Goal: Communication & Community: Answer question/provide support

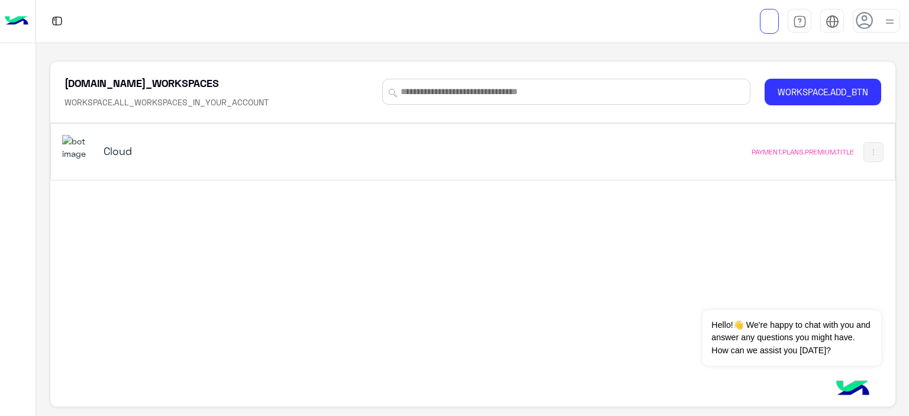
click at [123, 153] on h5 "Cloud" at bounding box center [252, 151] width 296 height 14
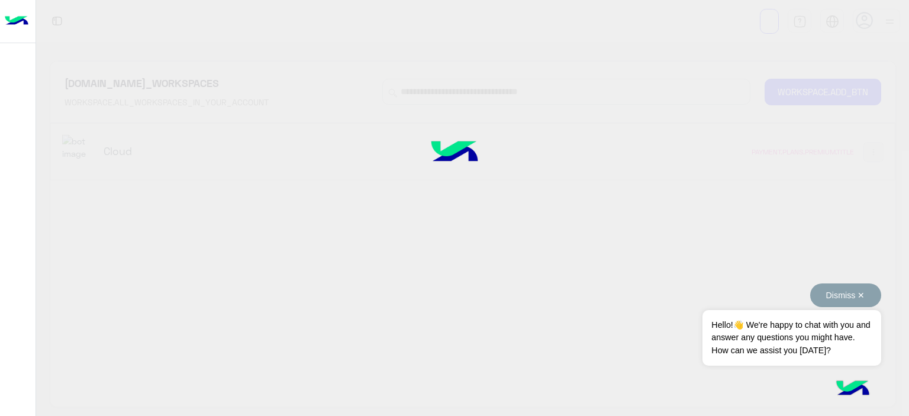
click at [838, 293] on button "Dismiss ✕" at bounding box center [845, 295] width 71 height 24
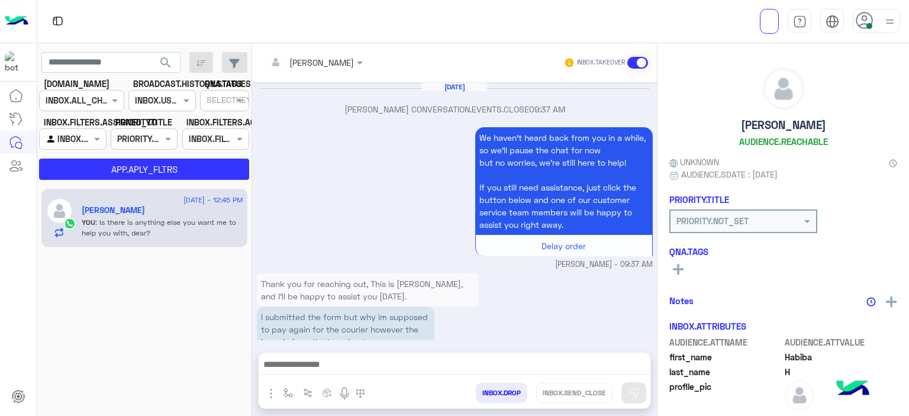
scroll to position [1046, 0]
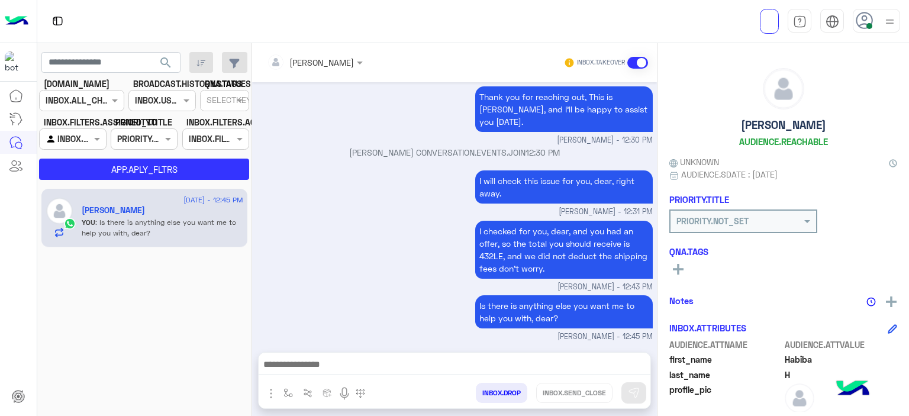
click at [416, 202] on div "I will check this issue for you, dear, right away." at bounding box center [530, 186] width 245 height 39
click at [279, 390] on button "button" at bounding box center [289, 393] width 20 height 20
click at [336, 253] on div "I checked for you, dear, and you had an offer, so the total you should receive …" at bounding box center [455, 255] width 396 height 75
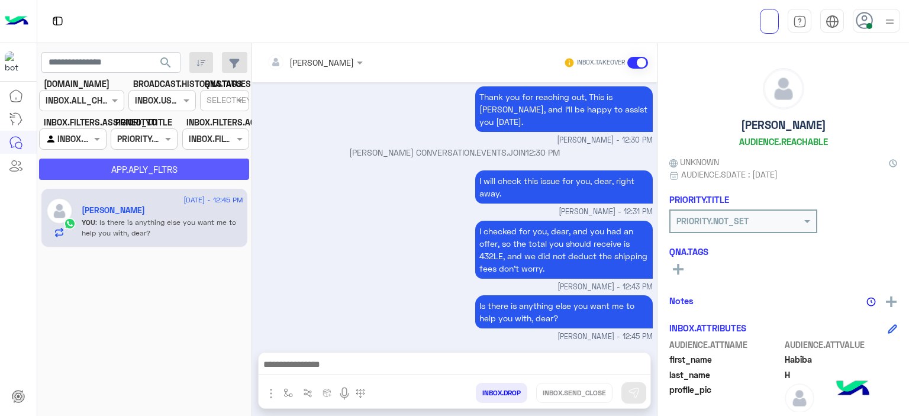
click at [215, 173] on button "APP.APLY_FLTRS" at bounding box center [144, 169] width 210 height 21
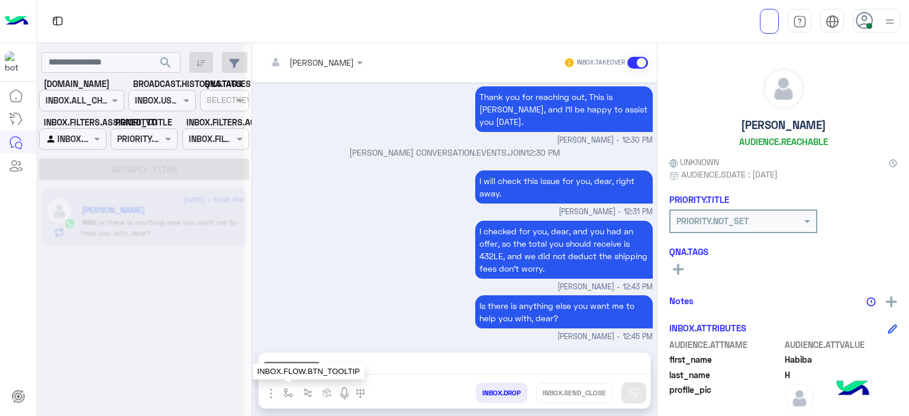
click at [286, 390] on img "button" at bounding box center [287, 392] width 9 height 9
click at [307, 361] on input "text" at bounding box center [308, 367] width 47 height 14
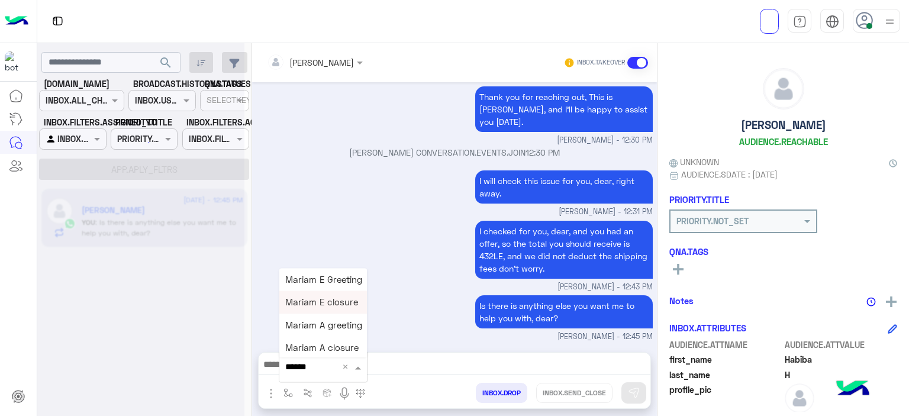
click at [310, 309] on div "Mariam E closure" at bounding box center [323, 302] width 88 height 22
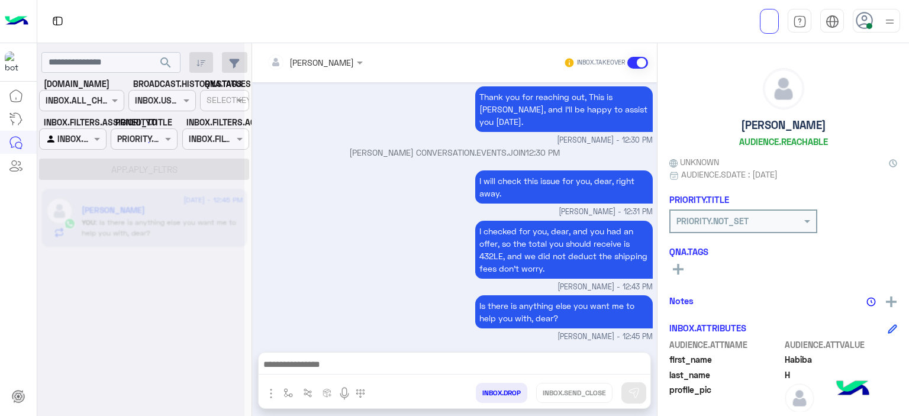
click at [375, 226] on div "I checked for you, dear, and you had an offer, so the total you should receive …" at bounding box center [455, 255] width 396 height 75
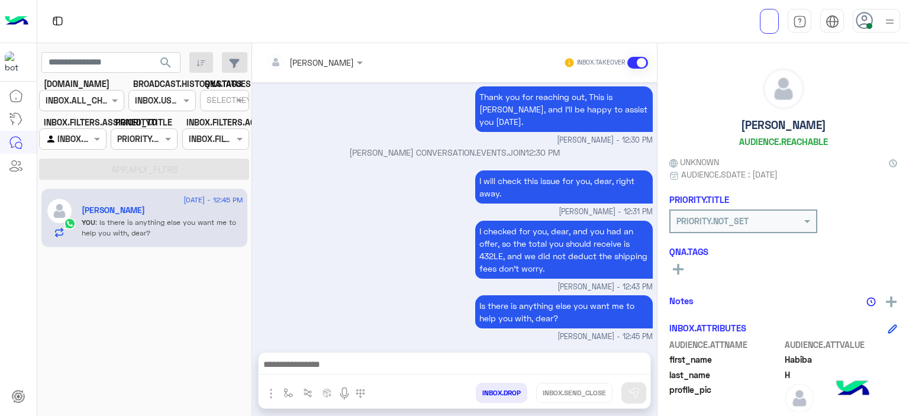
click at [344, 296] on div "Is there is anything else you want me to help you with, dear? [PERSON_NAME] - 1…" at bounding box center [455, 317] width 396 height 50
click at [286, 392] on img "button" at bounding box center [287, 392] width 9 height 9
click at [308, 364] on input "text" at bounding box center [308, 367] width 47 height 14
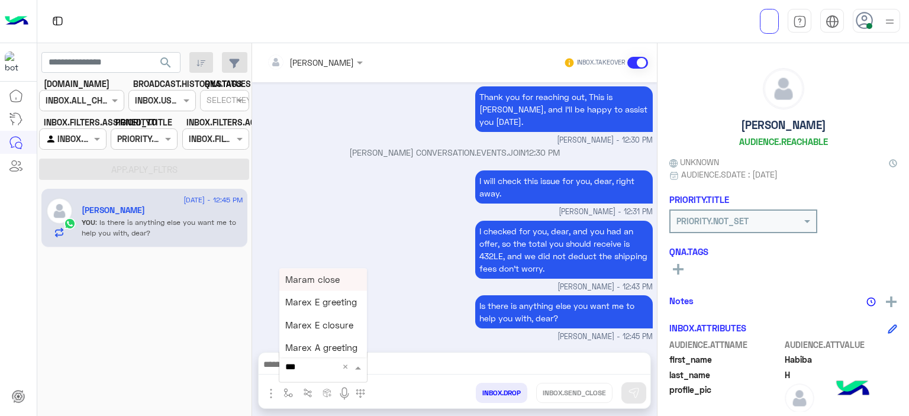
type input "****"
click at [338, 305] on span "Mariam E closure" at bounding box center [321, 302] width 73 height 11
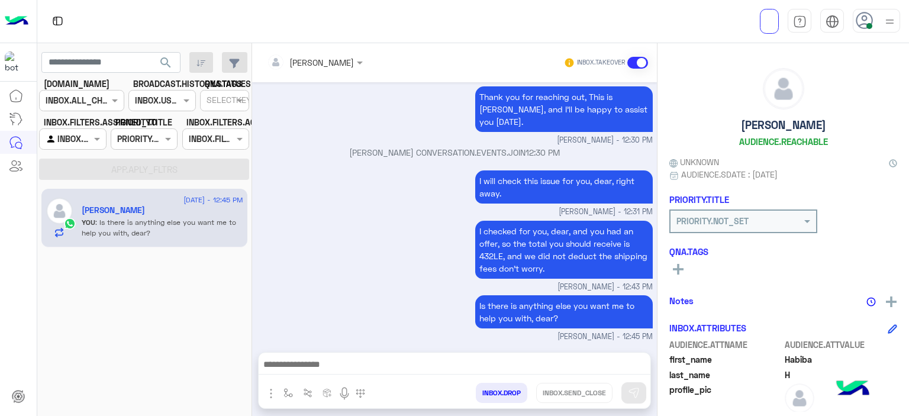
type textarea "**********"
click at [583, 393] on button "INBOX.SEND_CLOSE" at bounding box center [574, 393] width 76 height 20
click at [443, 203] on div "I will check this issue for you, dear, right away. [PERSON_NAME] - 12:31 PM" at bounding box center [455, 192] width 396 height 50
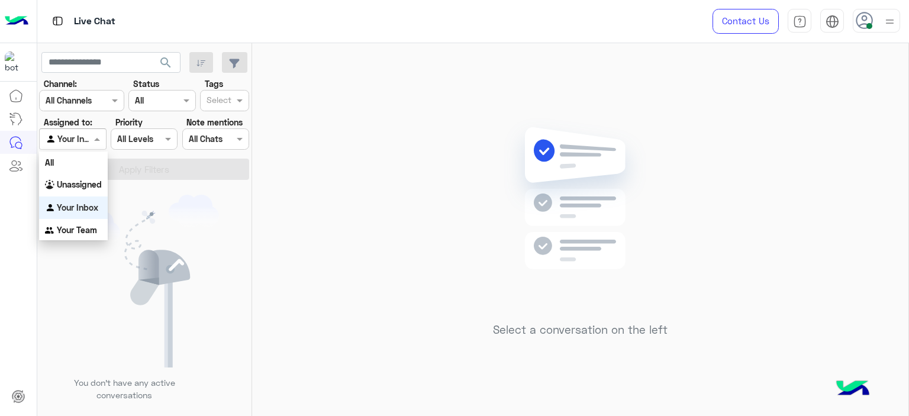
click at [95, 137] on span at bounding box center [98, 138] width 15 height 12
click at [83, 203] on b "Your Inbox" at bounding box center [77, 207] width 41 height 10
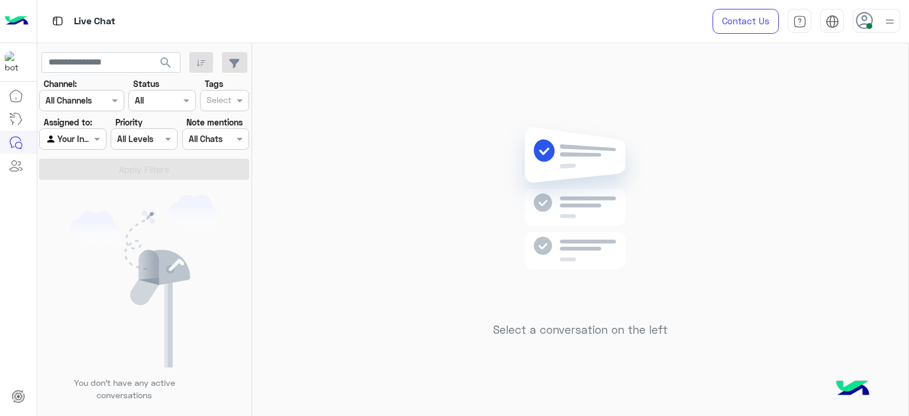
click at [303, 160] on div "Select a conversation on the left" at bounding box center [580, 231] width 656 height 377
click at [90, 134] on div "Agent Filter Your Inbox" at bounding box center [72, 138] width 67 height 21
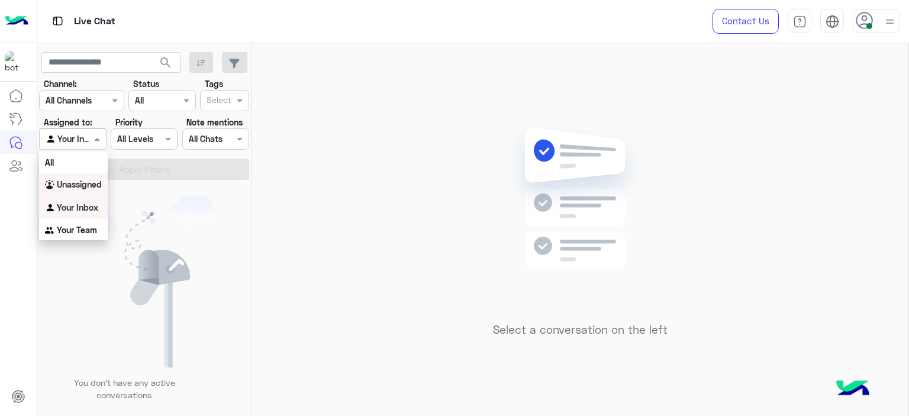
click at [85, 185] on b "Unassigned" at bounding box center [79, 184] width 45 height 10
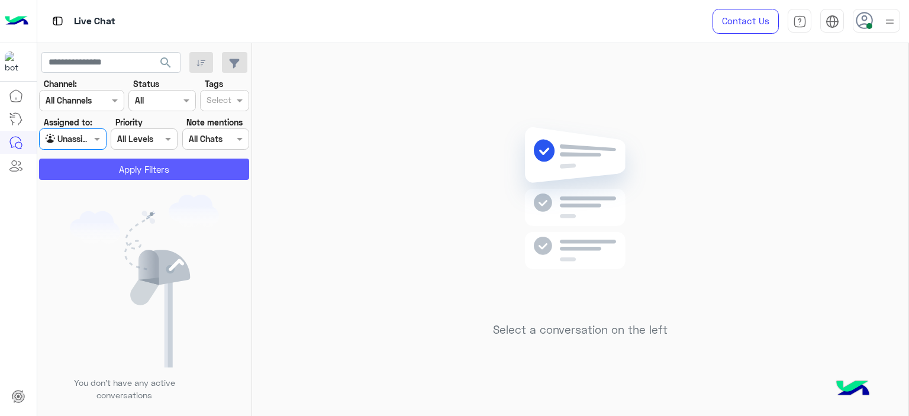
click at [161, 168] on button "Apply Filters" at bounding box center [144, 169] width 210 height 21
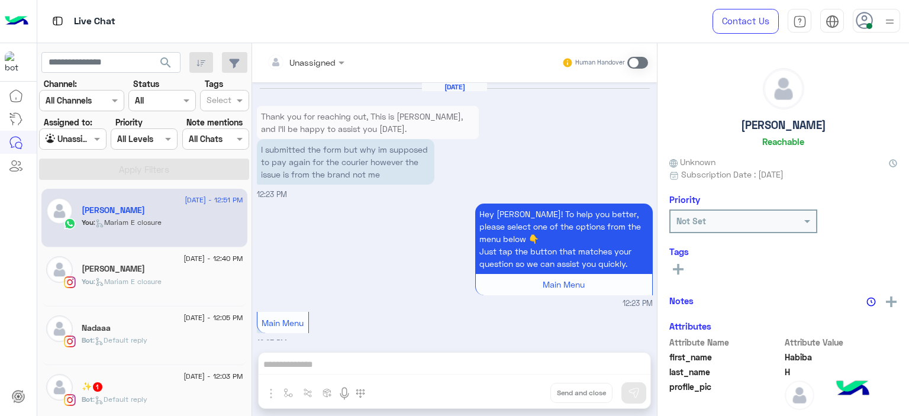
scroll to position [1046, 0]
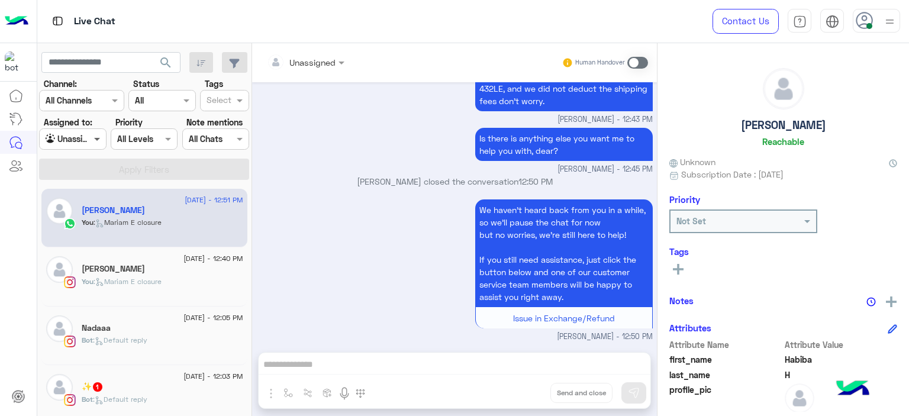
click at [102, 137] on span at bounding box center [98, 138] width 15 height 12
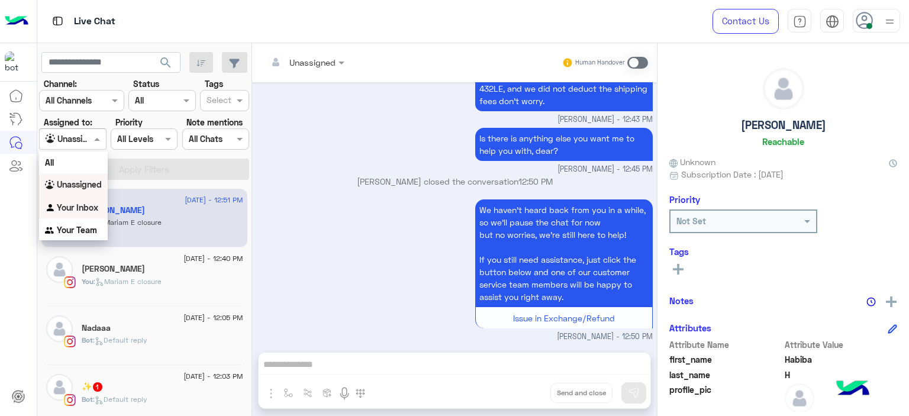
click at [83, 198] on div "Your Inbox" at bounding box center [73, 207] width 69 height 23
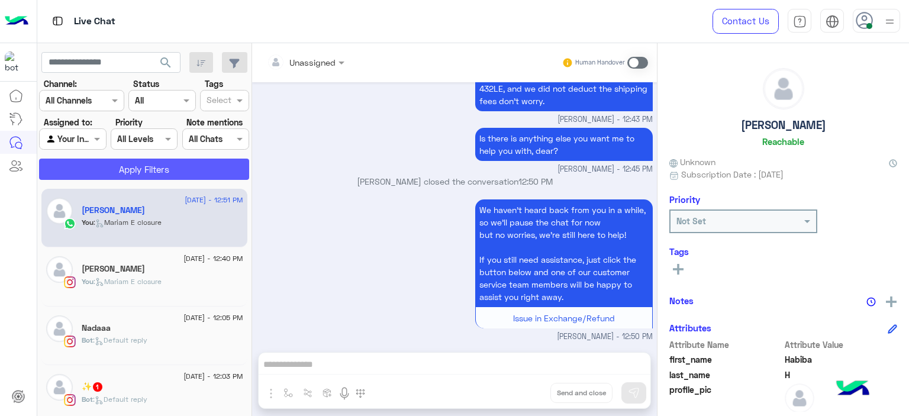
click at [166, 174] on button "Apply Filters" at bounding box center [144, 169] width 210 height 21
